Goal: Transaction & Acquisition: Purchase product/service

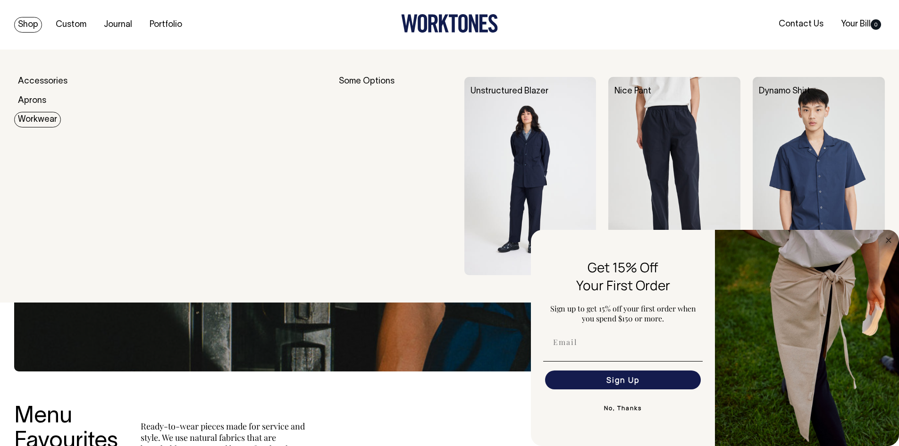
click at [37, 121] on link "Workwear" at bounding box center [37, 120] width 47 height 16
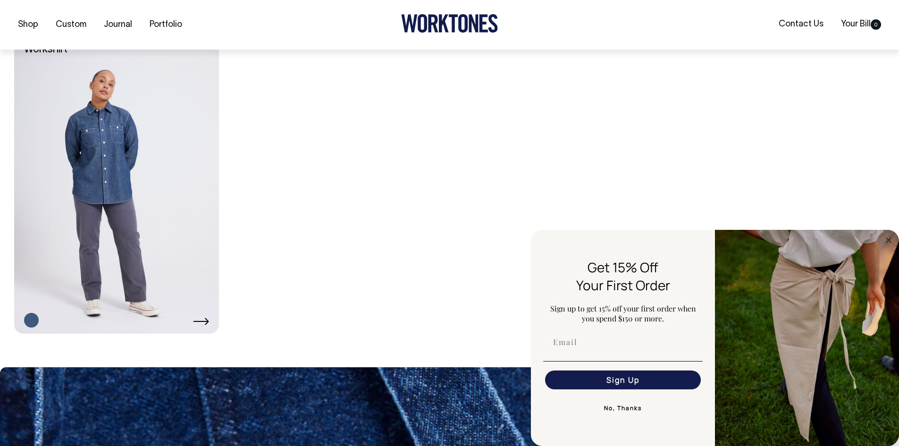
scroll to position [613, 0]
